Goal: Check status: Check status

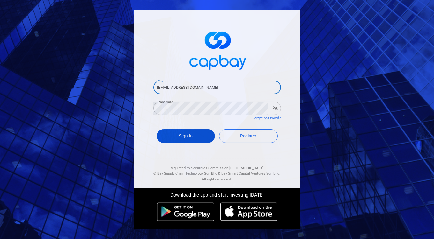
click at [184, 130] on button "Sign In" at bounding box center [185, 136] width 59 height 14
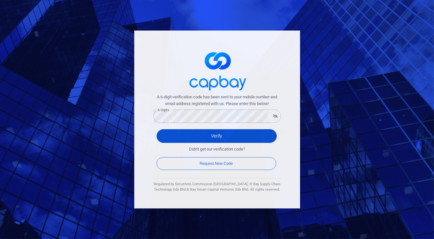
click at [217, 133] on button "Verify" at bounding box center [216, 136] width 120 height 14
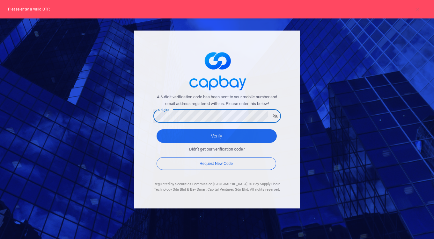
click at [106, 109] on div "A 6-digit verification code has been sent to your mobile number and email addre…" at bounding box center [217, 119] width 434 height 239
click at [156, 129] on button "Verify" at bounding box center [216, 136] width 120 height 14
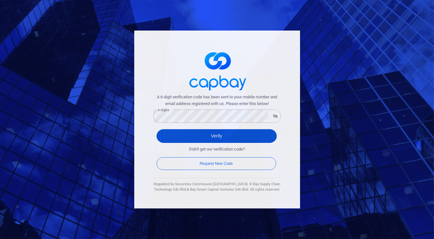
click at [212, 132] on button "Verify" at bounding box center [216, 136] width 120 height 14
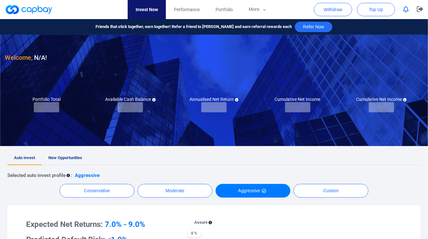
checkbox input "true"
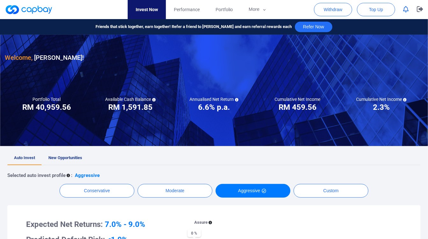
click at [73, 157] on span "New Opportunities" at bounding box center [65, 158] width 34 height 5
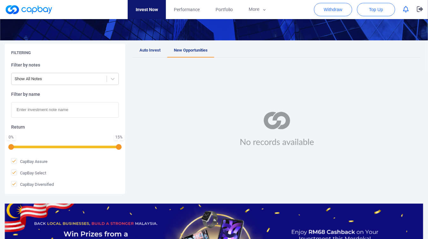
scroll to position [71, 0]
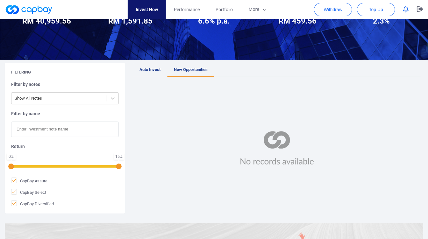
click at [153, 69] on span "Auto Invest" at bounding box center [150, 69] width 21 height 5
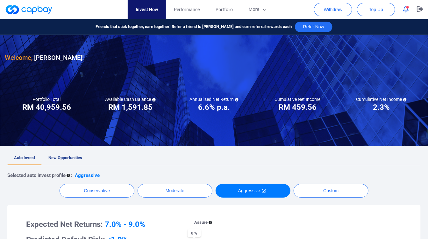
scroll to position [71, 0]
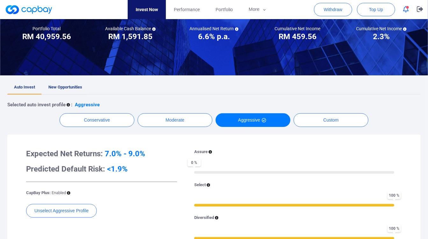
click at [76, 88] on span "New Opportunities" at bounding box center [65, 87] width 34 height 5
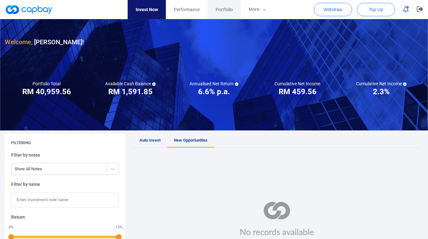
click at [233, 11] on link "Portfolio" at bounding box center [224, 9] width 33 height 19
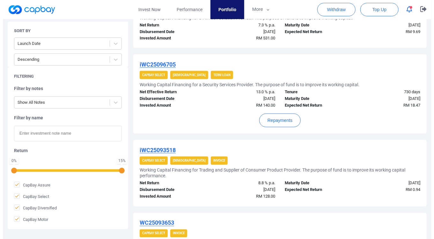
scroll to position [354, 0]
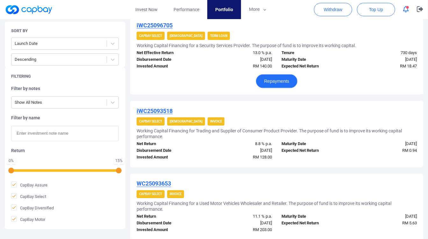
click at [291, 85] on button "Repayments" at bounding box center [277, 82] width 42 height 14
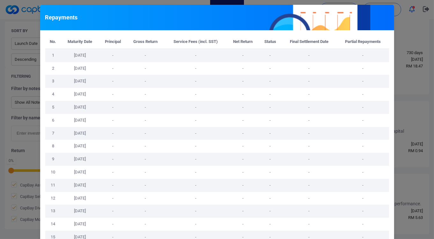
click at [405, 69] on div "Repayments No. Maturity Date Principal Gross Return Service Fees (incl. SST) Ne…" at bounding box center [217, 119] width 434 height 239
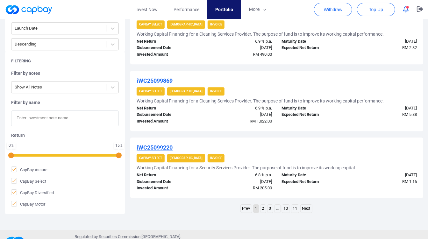
scroll to position [680, 0]
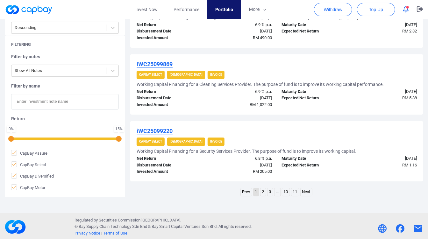
click at [262, 190] on link "2" at bounding box center [263, 192] width 5 height 8
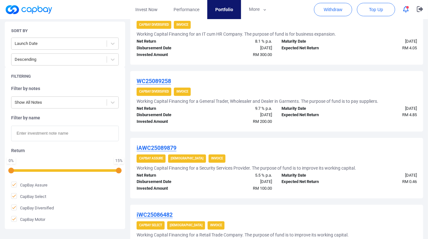
scroll to position [637, 0]
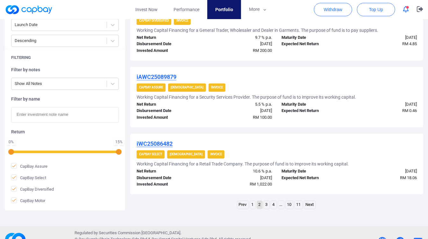
click at [265, 203] on link "3" at bounding box center [266, 205] width 5 height 8
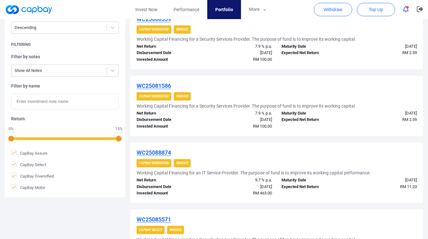
scroll to position [0, 0]
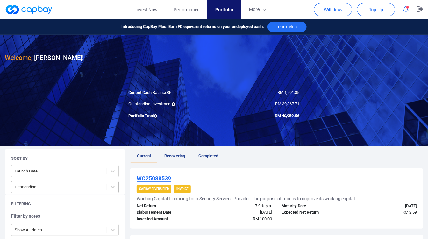
click at [98, 184] on div at bounding box center [59, 188] width 89 height 8
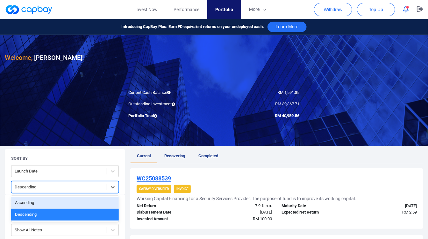
click at [169, 154] on span "Recovering" at bounding box center [174, 156] width 21 height 5
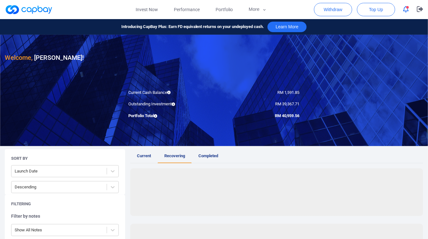
click at [136, 154] on link "Current" at bounding box center [143, 156] width 27 height 14
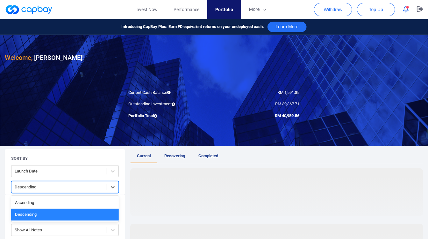
click at [76, 184] on div at bounding box center [59, 188] width 89 height 8
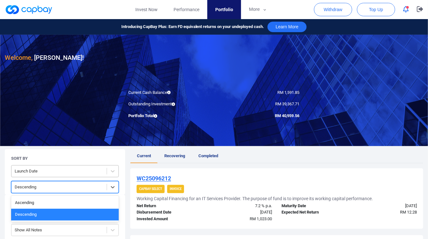
click at [80, 171] on div at bounding box center [59, 172] width 89 height 8
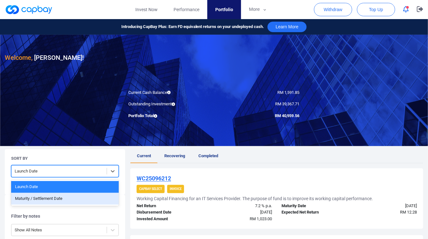
click at [59, 193] on div "Maturity / Settlement Date" at bounding box center [65, 199] width 108 height 12
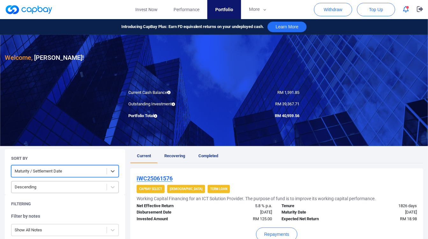
click at [105, 189] on div "Descending" at bounding box center [58, 187] width 95 height 11
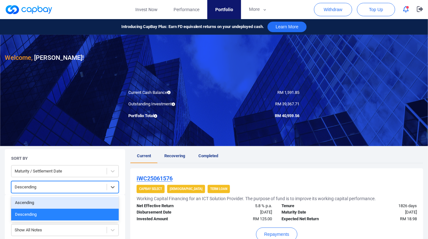
click at [80, 200] on div "Ascending" at bounding box center [65, 203] width 108 height 12
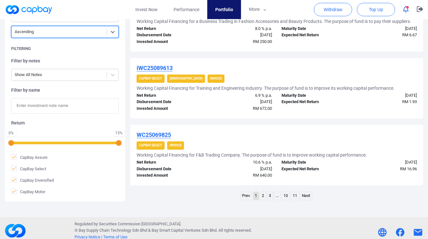
scroll to position [650, 0]
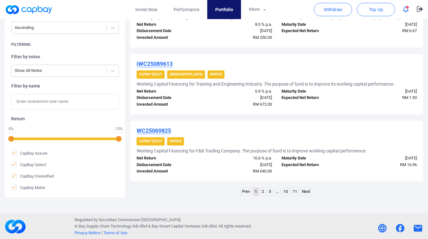
click at [266, 190] on ul "Prev 1 2 3 ... 10 11 Next" at bounding box center [277, 193] width 73 height 10
click at [265, 189] on link "2" at bounding box center [263, 192] width 5 height 8
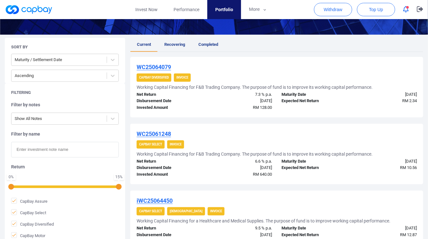
scroll to position [142, 0]
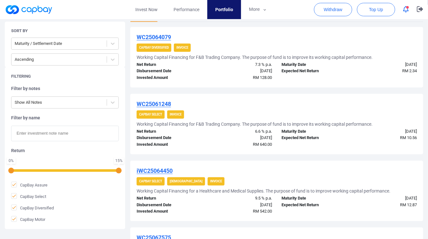
click at [405, 13] on button "button" at bounding box center [406, 9] width 12 height 10
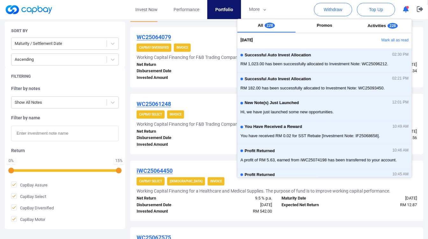
click at [405, 13] on button "button" at bounding box center [406, 9] width 12 height 10
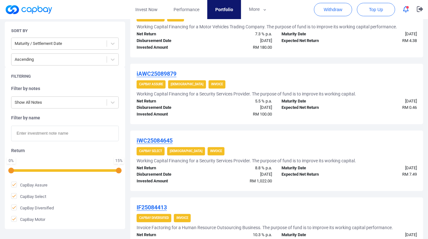
scroll to position [656, 0]
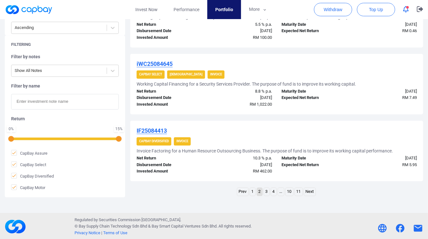
click at [254, 189] on link "1" at bounding box center [252, 192] width 5 height 8
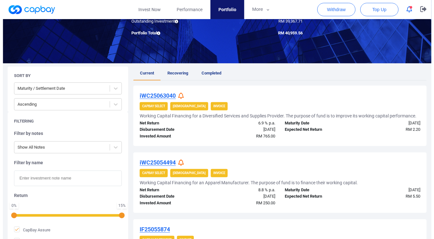
scroll to position [71, 0]
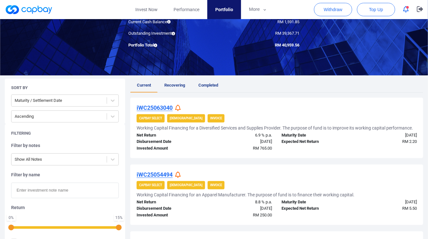
click at [177, 107] on icon at bounding box center [178, 108] width 6 height 7
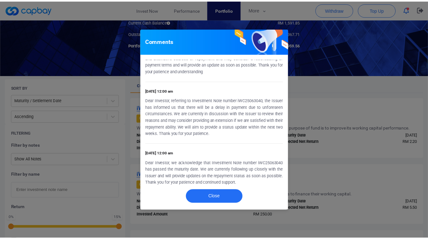
scroll to position [0, 0]
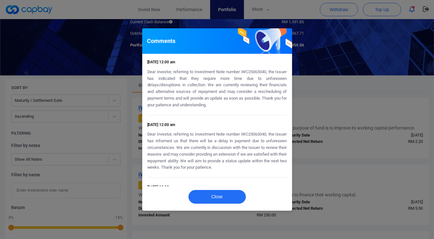
click at [348, 118] on div "Comments [DATE] 12:00 am Dear investor, referring to Investment Note number iWC…" at bounding box center [217, 119] width 434 height 239
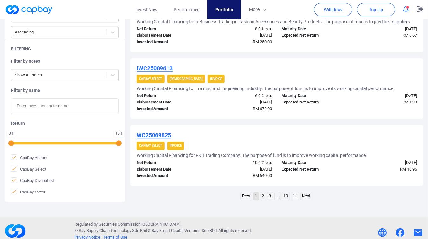
scroll to position [650, 0]
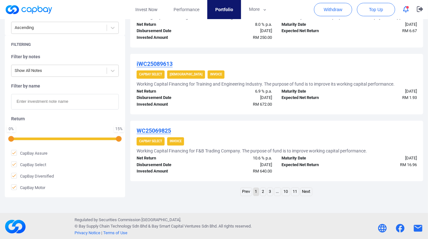
click at [261, 190] on link "2" at bounding box center [263, 192] width 5 height 8
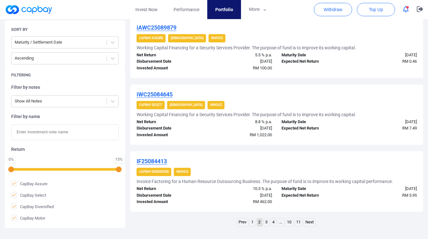
scroll to position [637, 0]
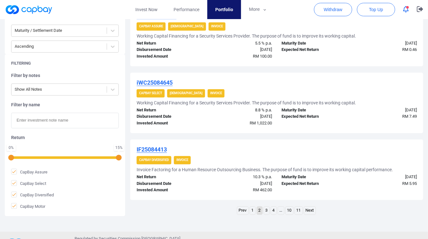
click at [267, 207] on link "3" at bounding box center [266, 211] width 5 height 8
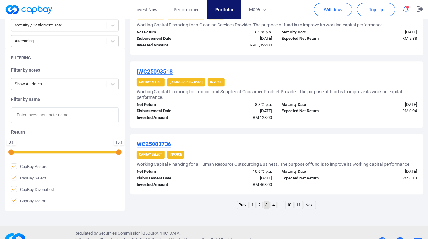
scroll to position [662, 0]
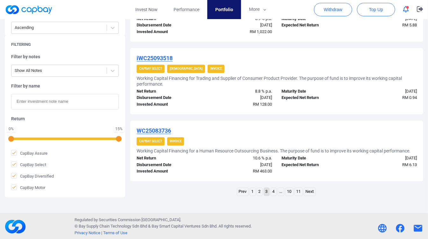
click at [275, 190] on link "4" at bounding box center [273, 192] width 5 height 8
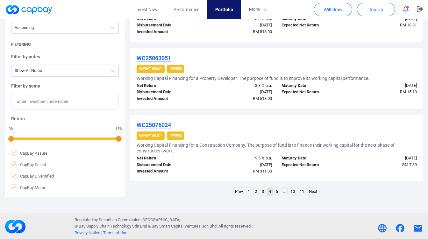
click at [278, 190] on link "5" at bounding box center [277, 192] width 5 height 8
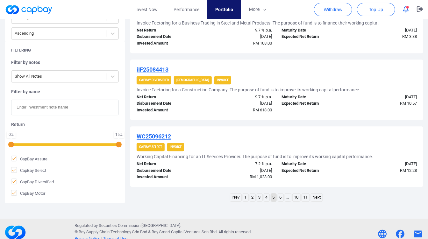
scroll to position [650, 0]
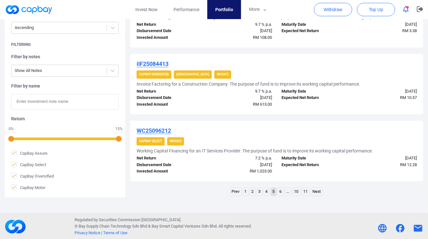
click at [280, 189] on link "6" at bounding box center [280, 192] width 5 height 8
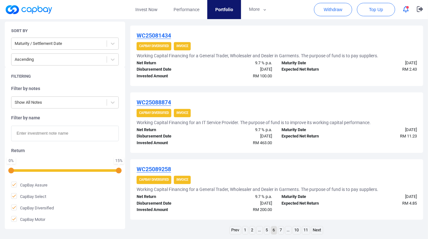
scroll to position [656, 0]
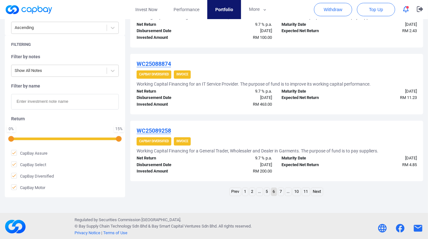
click at [298, 192] on link "10" at bounding box center [297, 192] width 8 height 8
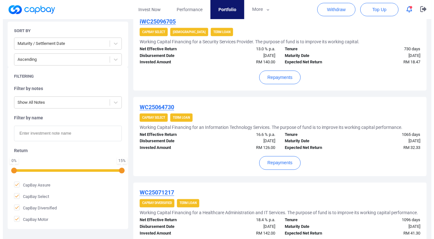
scroll to position [372, 0]
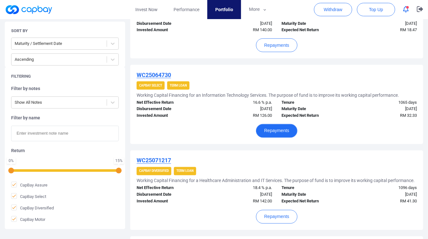
click at [286, 134] on button "Repayments" at bounding box center [277, 131] width 42 height 14
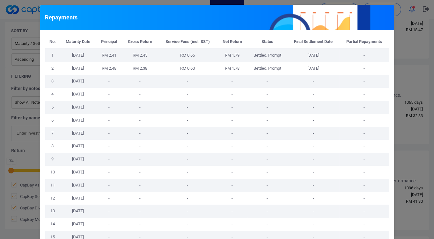
click at [401, 130] on div "Repayments No. Maturity Date Principal Gross Return Service Fees (incl. SST) Ne…" at bounding box center [217, 119] width 434 height 239
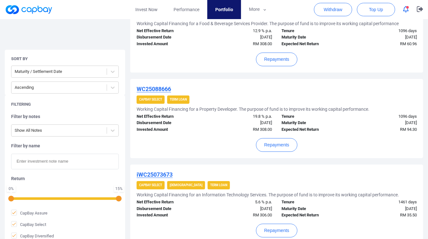
scroll to position [832, 0]
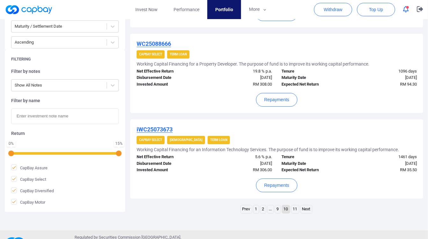
click at [279, 206] on link "9" at bounding box center [277, 210] width 5 height 8
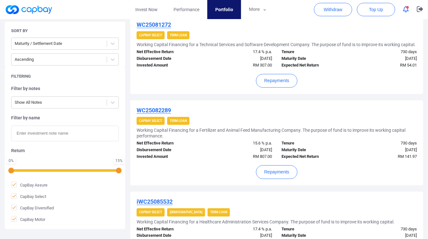
scroll to position [620, 0]
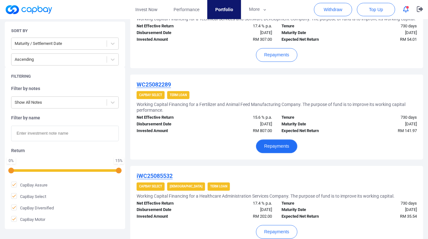
click at [285, 153] on button "Repayments" at bounding box center [277, 147] width 42 height 14
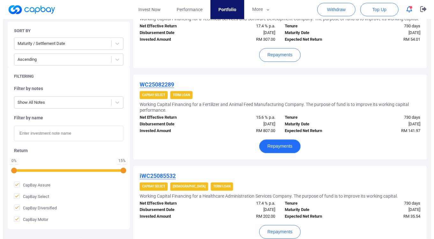
scroll to position [614, 0]
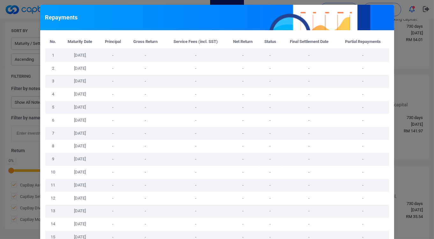
click at [377, 135] on td "-" at bounding box center [363, 133] width 52 height 13
click at [389, 128] on div "No. Maturity Date Principal Gross Return Service Fees (incl. SST) Net Return St…" at bounding box center [217, 195] width 354 height 331
click at [403, 132] on div "Repayments No. Maturity Date Principal Gross Return Service Fees (incl. SST) Ne…" at bounding box center [217, 119] width 434 height 239
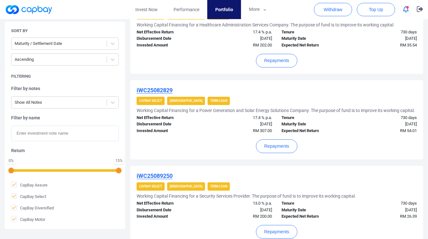
scroll to position [832, 0]
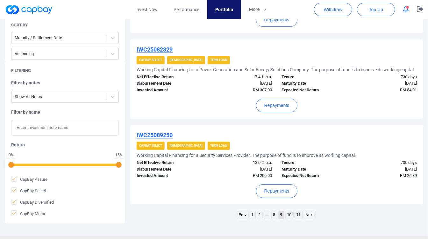
click at [276, 214] on link "8" at bounding box center [274, 215] width 5 height 8
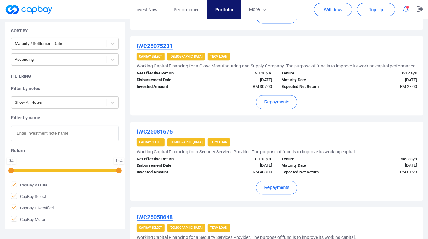
scroll to position [585, 0]
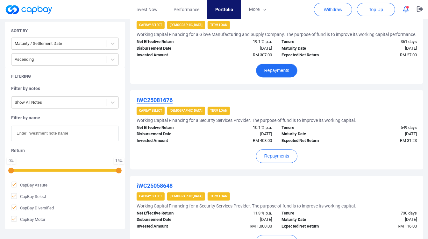
click at [288, 77] on button "Repayments" at bounding box center [277, 71] width 42 height 14
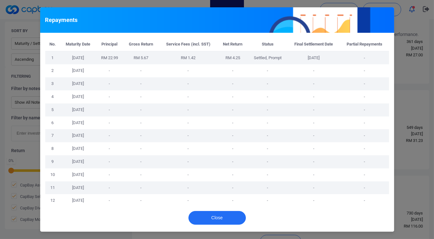
click at [401, 110] on div "Repayments No. Maturity Date Principal Gross Return Service Fees (incl. SST) Ne…" at bounding box center [217, 119] width 434 height 239
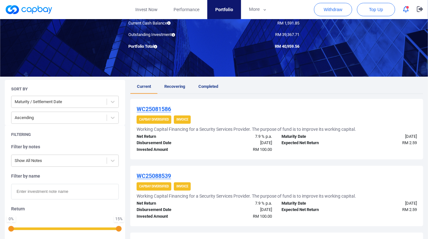
scroll to position [69, 0]
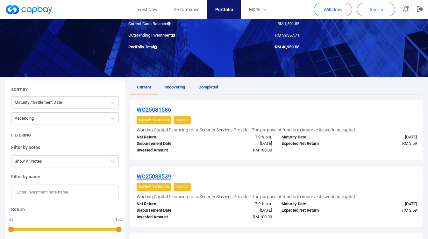
click at [404, 15] on div "Withdraw Top Up" at bounding box center [371, 9] width 114 height 19
click at [405, 14] on button "button" at bounding box center [406, 9] width 12 height 10
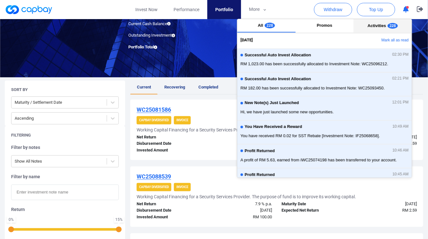
click at [388, 25] on span "228" at bounding box center [393, 26] width 10 height 6
